Goal: Task Accomplishment & Management: Manage account settings

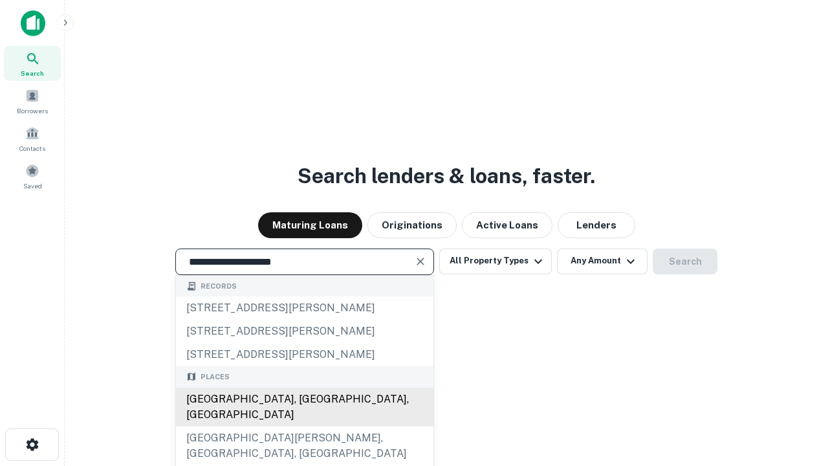
click at [304, 426] on div "[GEOGRAPHIC_DATA], [GEOGRAPHIC_DATA], [GEOGRAPHIC_DATA]" at bounding box center [305, 407] width 258 height 39
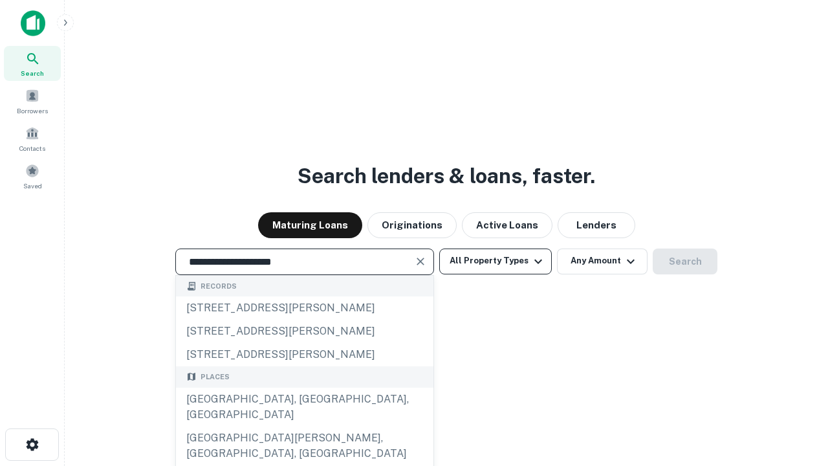
type input "**********"
click at [496, 261] on button "All Property Types" at bounding box center [495, 262] width 113 height 26
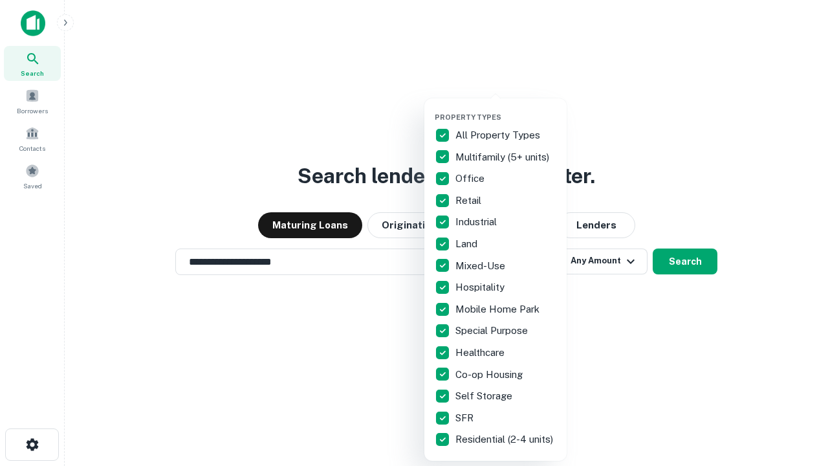
click at [506, 109] on button "button" at bounding box center [506, 109] width 142 height 1
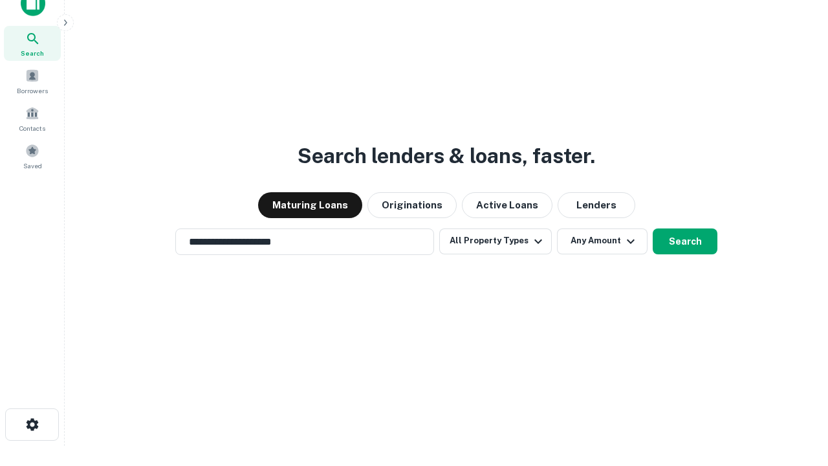
scroll to position [8, 156]
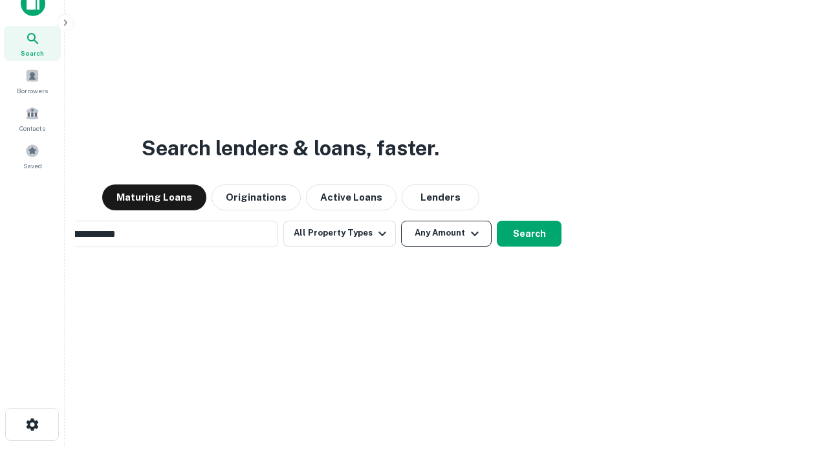
click at [401, 221] on button "Any Amount" at bounding box center [446, 234] width 91 height 26
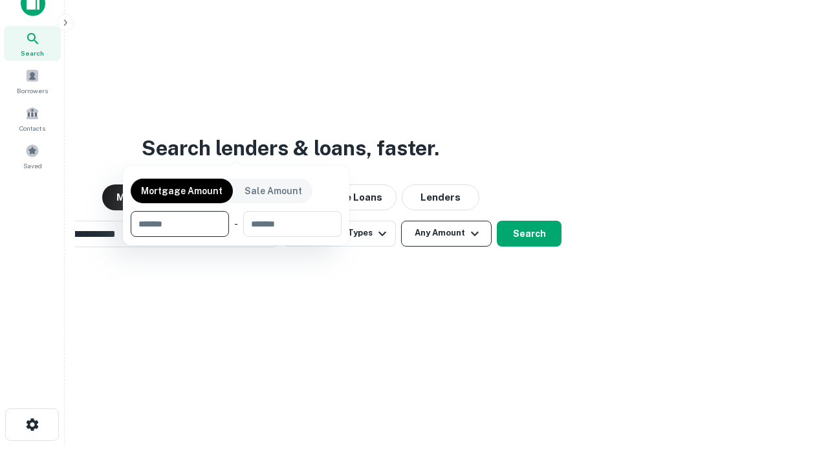
scroll to position [21, 0]
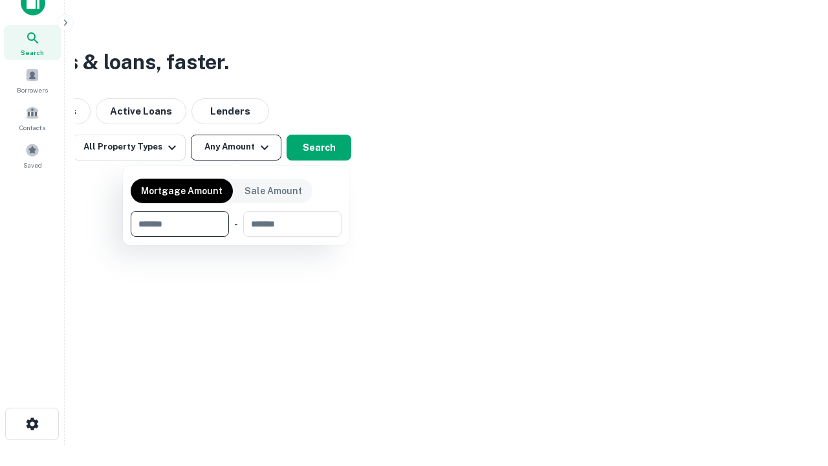
type input "*******"
click at [236, 237] on button "button" at bounding box center [236, 237] width 211 height 1
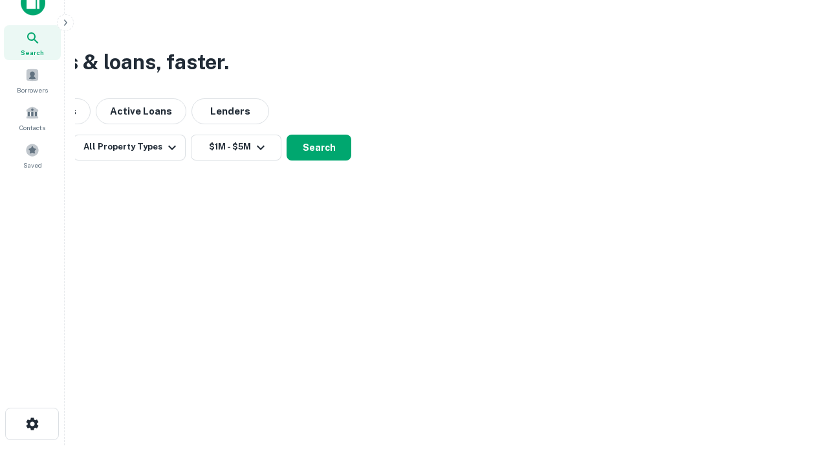
scroll to position [8, 239]
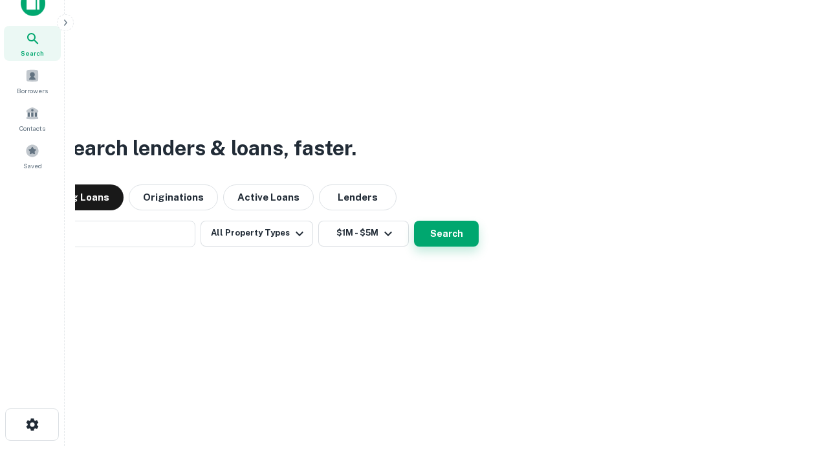
click at [414, 221] on button "Search" at bounding box center [446, 234] width 65 height 26
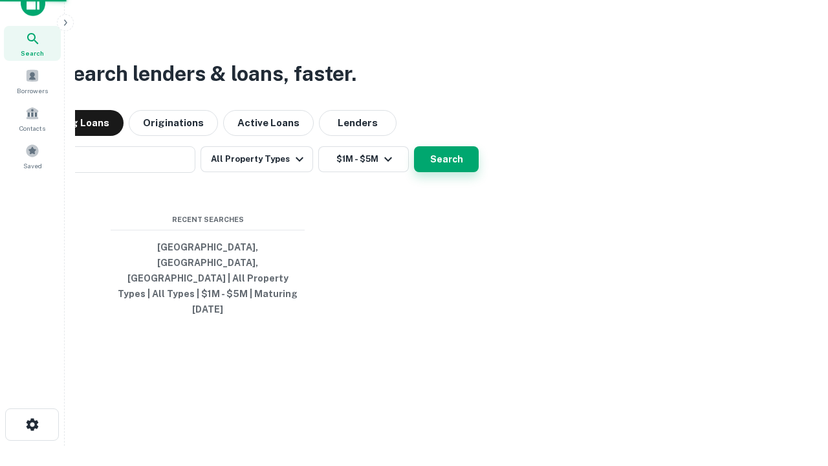
scroll to position [34, 366]
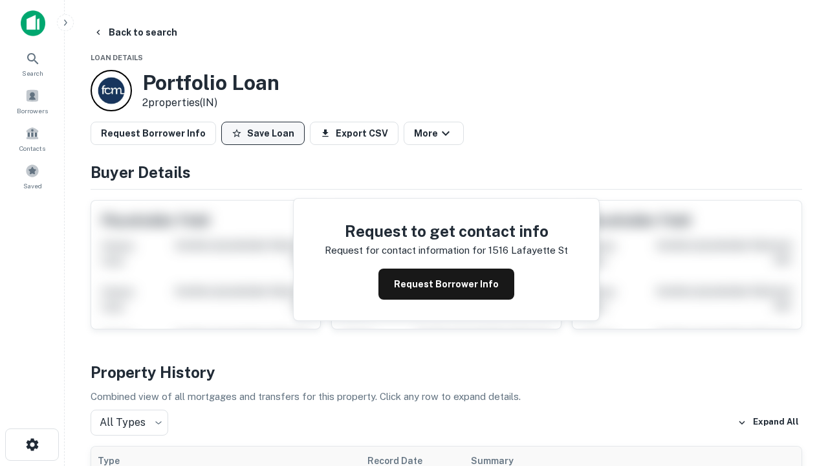
click at [263, 133] on button "Save Loan" at bounding box center [262, 133] width 83 height 23
click at [266, 133] on button "Loan Saved" at bounding box center [265, 133] width 89 height 23
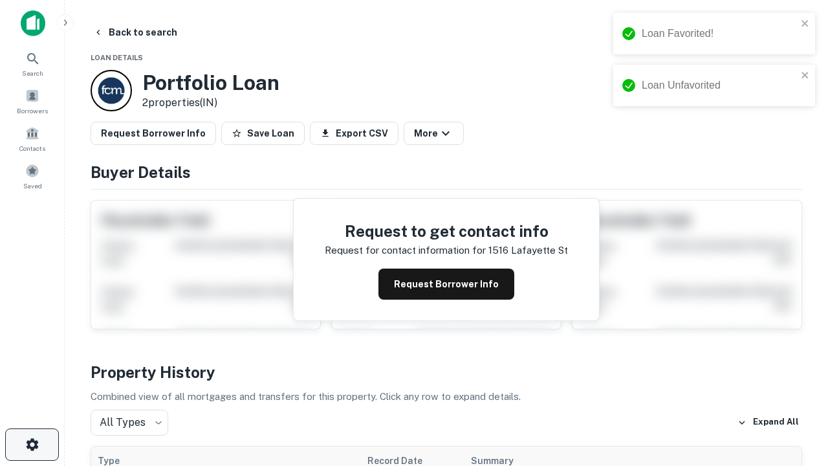
click at [32, 445] on icon "button" at bounding box center [33, 445] width 16 height 16
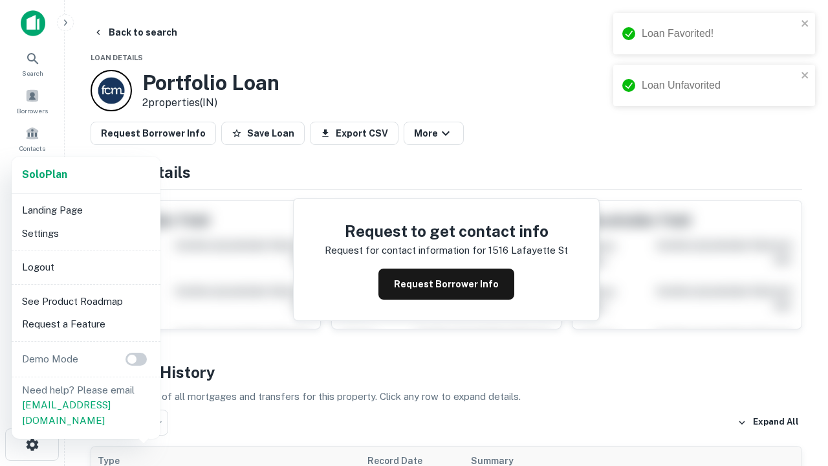
click at [85, 267] on li "Logout" at bounding box center [86, 267] width 138 height 23
